Goal: Information Seeking & Learning: Check status

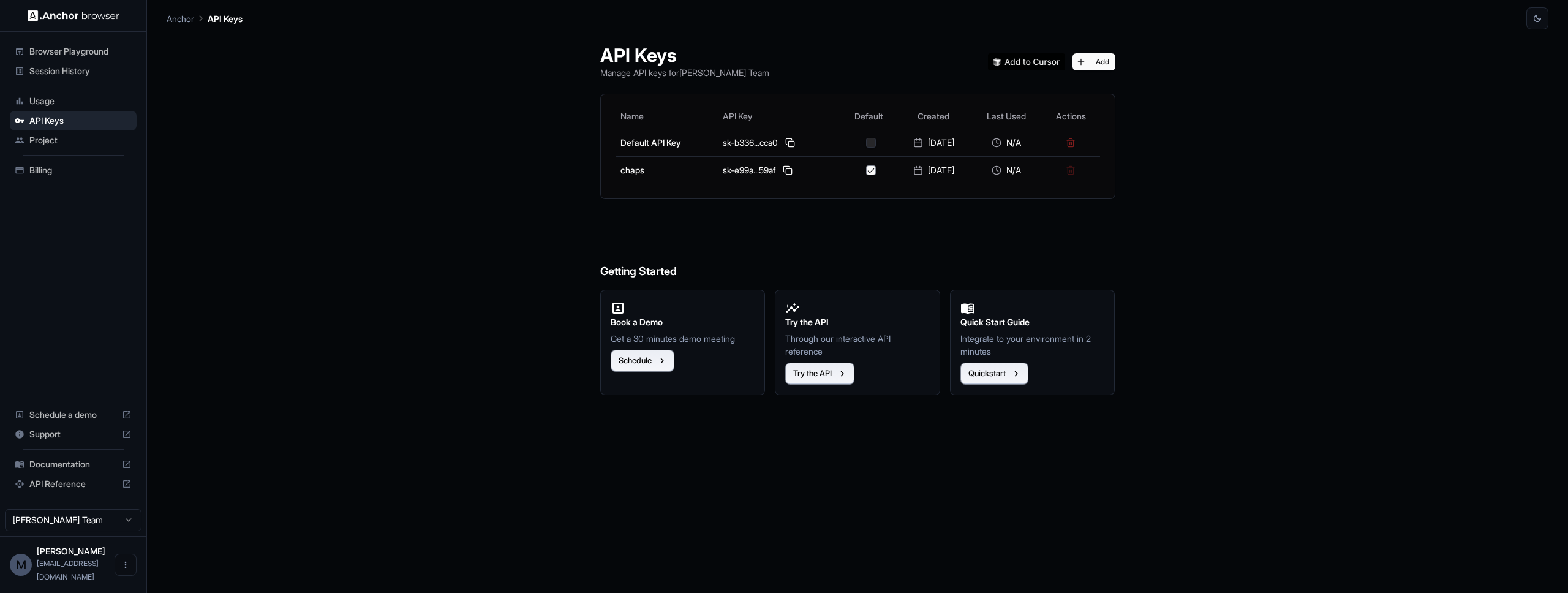
click at [48, 102] on span "Usage" at bounding box center [81, 101] width 102 height 12
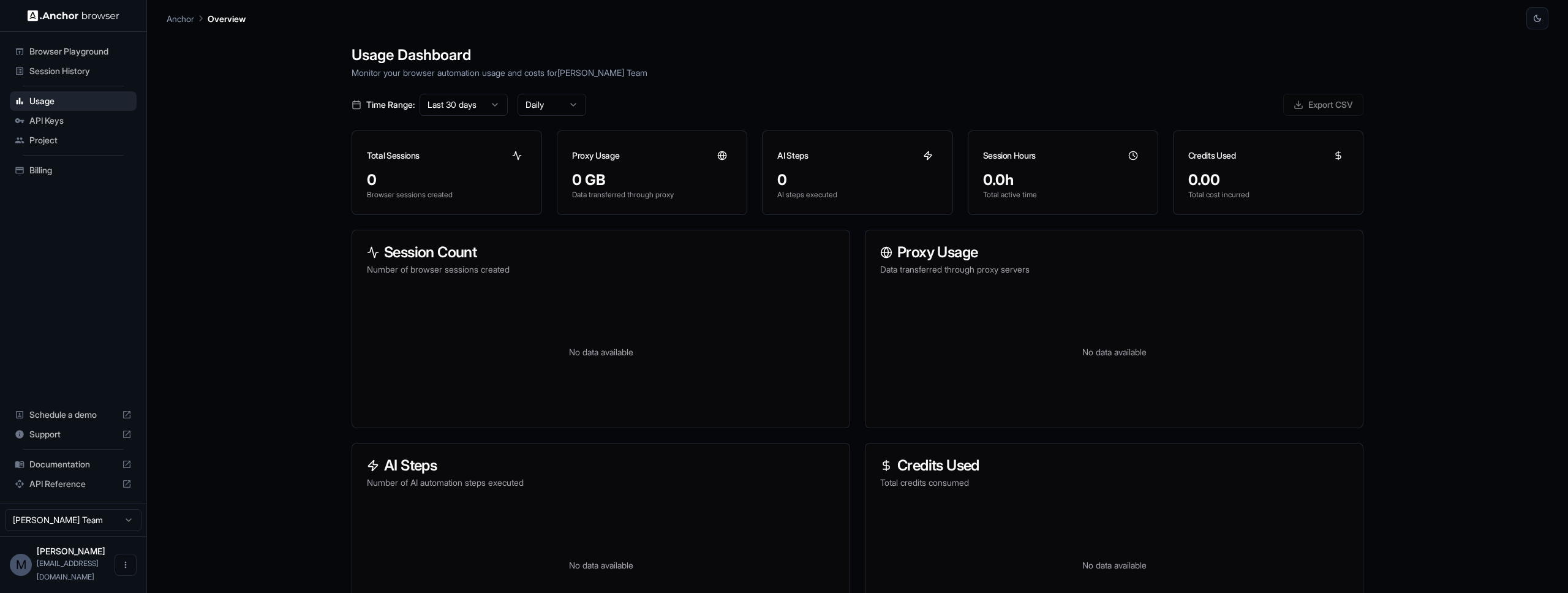
click at [48, 120] on span "API Keys" at bounding box center [81, 121] width 102 height 12
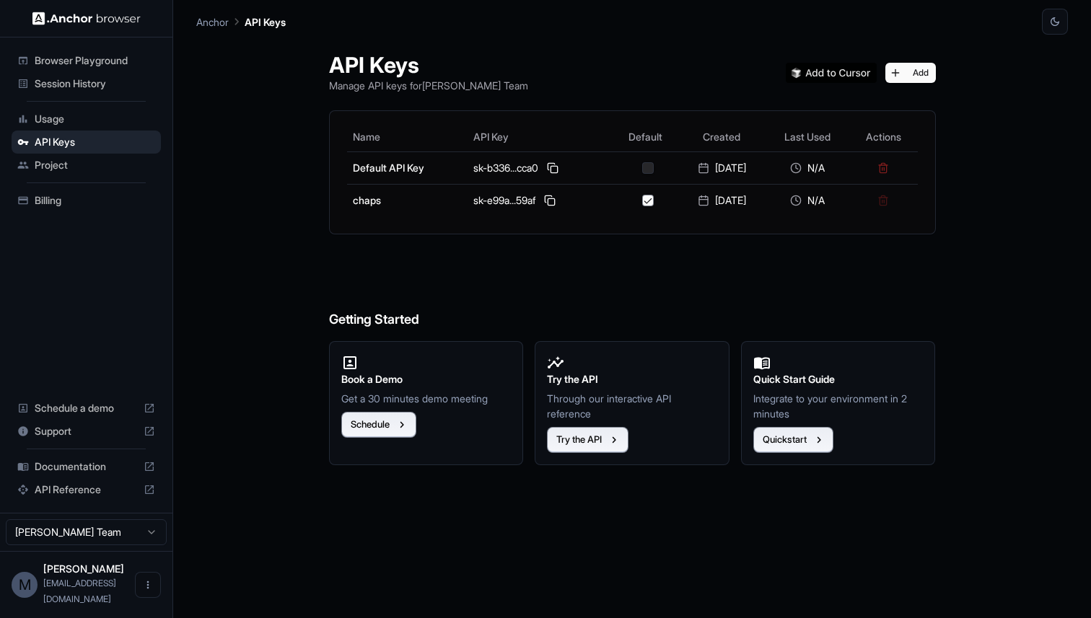
click at [104, 111] on div "Usage" at bounding box center [86, 118] width 149 height 23
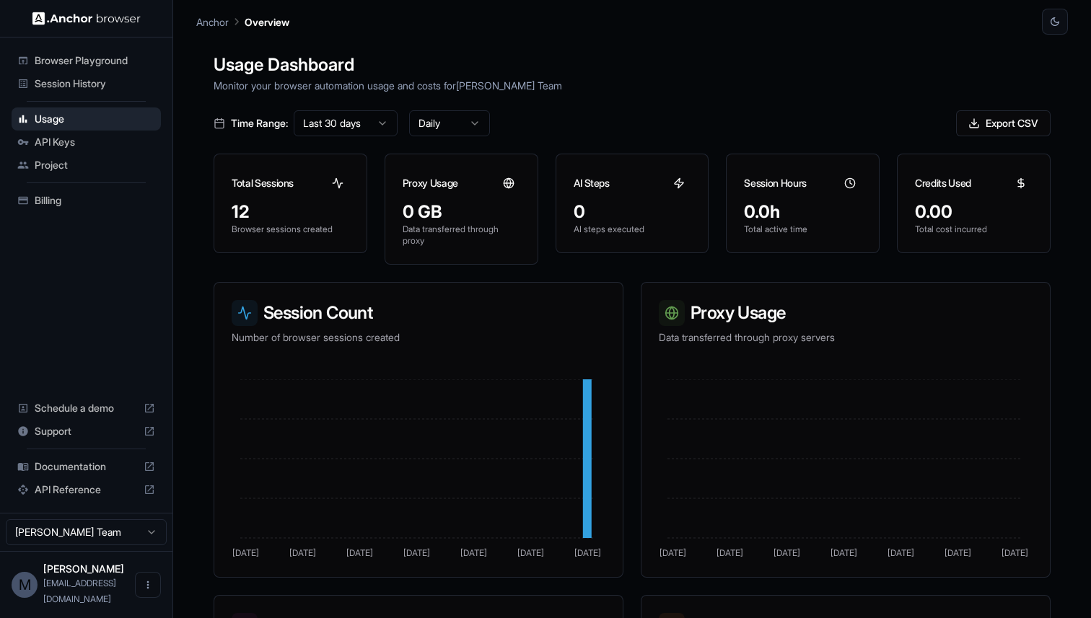
click at [257, 213] on div "12" at bounding box center [291, 212] width 118 height 23
click at [243, 208] on div "12" at bounding box center [291, 212] width 118 height 23
click at [333, 184] on icon at bounding box center [338, 183] width 12 height 12
click at [586, 451] on icon at bounding box center [587, 458] width 9 height 159
